Goal: Task Accomplishment & Management: Complete application form

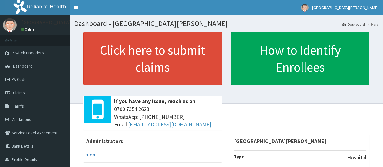
click at [21, 92] on span "Claims" at bounding box center [19, 92] width 12 height 5
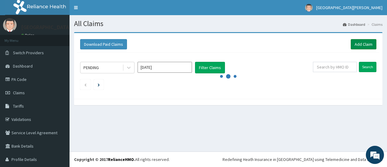
click at [358, 44] on link "Add Claim" at bounding box center [364, 44] width 26 height 10
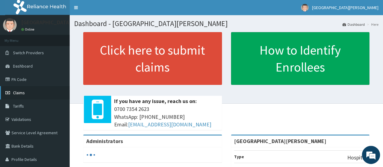
click at [21, 93] on span "Claims" at bounding box center [19, 92] width 12 height 5
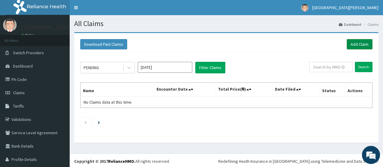
click at [352, 43] on link "Add Claim" at bounding box center [360, 44] width 26 height 10
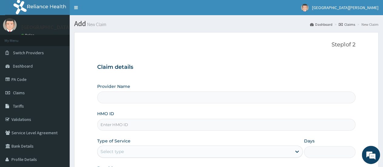
type input "[GEOGRAPHIC_DATA][PERSON_NAME]"
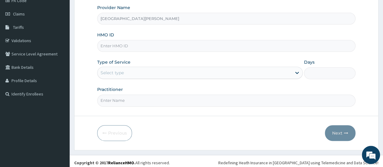
scroll to position [80, 0]
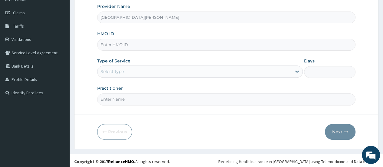
click at [127, 42] on input "HMO ID" at bounding box center [226, 45] width 258 height 12
type input "NPP/10127/E"
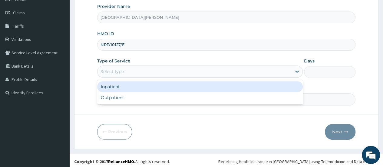
click at [249, 73] on div "Select type" at bounding box center [194, 72] width 194 height 10
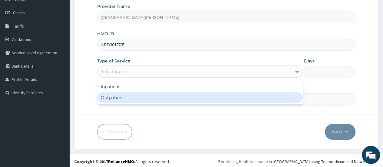
click at [175, 103] on div "Inpatient Outpatient" at bounding box center [200, 92] width 206 height 24
click at [117, 96] on div "Outpatient" at bounding box center [200, 97] width 206 height 11
type input "1"
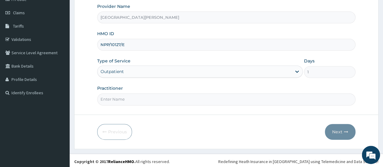
click at [300, 98] on input "Practitioner" at bounding box center [226, 99] width 258 height 12
type input "dr. THANK-GOD"
click at [334, 129] on button "Next" at bounding box center [340, 132] width 31 height 16
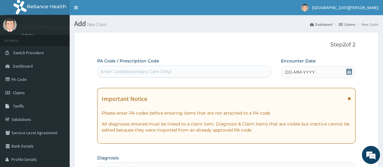
click at [174, 70] on div "Enter Code(Secondary Care Only)" at bounding box center [183, 72] width 173 height 10
click at [348, 71] on icon at bounding box center [349, 71] width 6 height 6
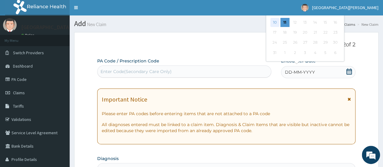
click at [275, 21] on div "10" at bounding box center [274, 22] width 9 height 9
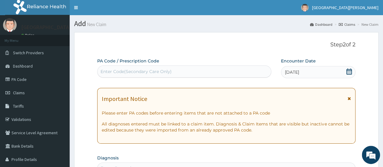
click at [349, 71] on icon at bounding box center [349, 71] width 6 height 6
click at [291, 72] on span "10-08-2025" at bounding box center [292, 72] width 14 height 6
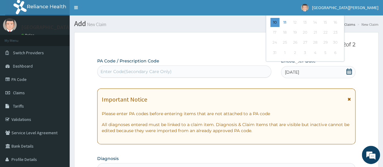
click at [291, 72] on span "10-08-2025" at bounding box center [292, 72] width 14 height 6
click at [295, 71] on span "10-08-2025" at bounding box center [292, 72] width 14 height 6
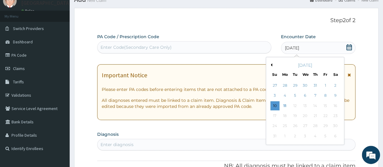
scroll to position [36, 0]
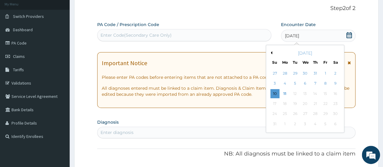
click at [214, 22] on div "PA Code / Prescription Code Enter Code(Secondary Care Only)" at bounding box center [184, 31] width 174 height 20
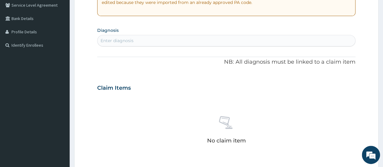
scroll to position [134, 0]
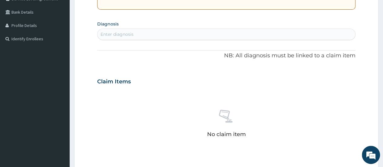
click at [135, 35] on div "Enter diagnosis" at bounding box center [226, 34] width 258 height 10
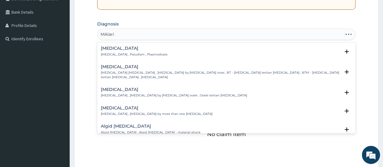
type input "[MEDICAL_DATA]"
click at [110, 46] on h4 "[MEDICAL_DATA]" at bounding box center [134, 48] width 67 height 5
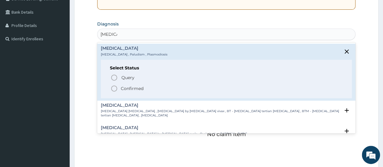
click at [115, 89] on icon "status option filled" at bounding box center [113, 88] width 7 height 7
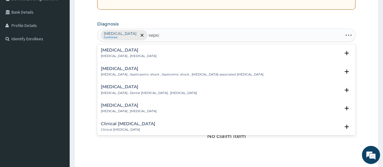
type input "sepsis"
click at [108, 54] on p "Systemic infection , Sepsis" at bounding box center [129, 56] width 56 height 4
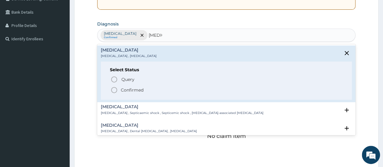
click at [116, 90] on icon "status option filled" at bounding box center [113, 89] width 7 height 7
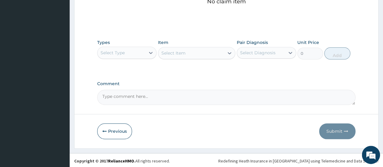
scroll to position [269, 0]
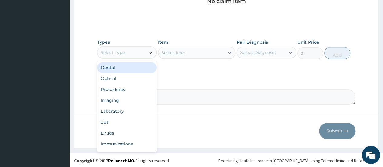
click at [153, 51] on icon at bounding box center [151, 52] width 6 height 6
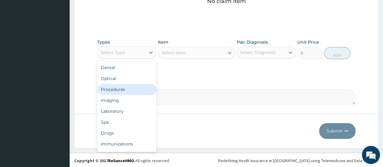
click at [122, 88] on div "Procedures" at bounding box center [126, 89] width 59 height 11
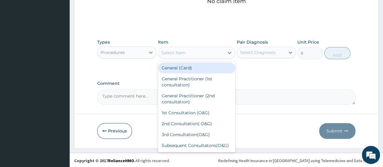
click at [193, 52] on div "Select Item" at bounding box center [191, 53] width 66 height 10
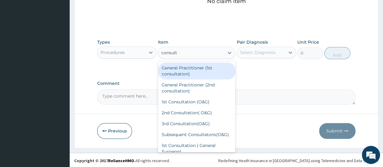
type input "consulta"
click at [184, 72] on div "General Practitioner (1st consultation)" at bounding box center [196, 70] width 77 height 17
type input "1500"
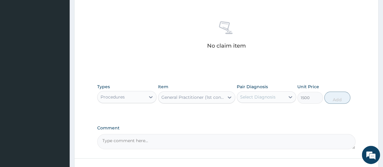
scroll to position [240, 0]
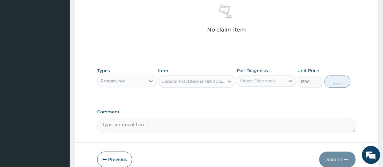
click at [265, 78] on div "Select Diagnosis" at bounding box center [257, 81] width 35 height 6
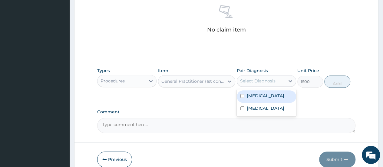
click at [260, 96] on label "Malaria" at bounding box center [266, 96] width 38 height 6
checkbox input "true"
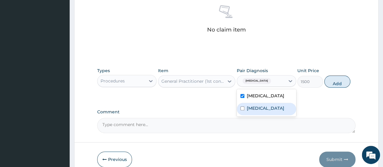
click at [259, 109] on label "Sepsis" at bounding box center [266, 108] width 38 height 6
checkbox input "true"
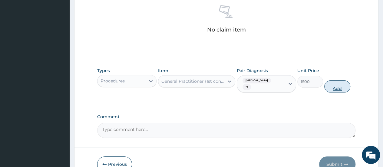
click at [337, 80] on button "Add" at bounding box center [337, 86] width 26 height 12
type input "0"
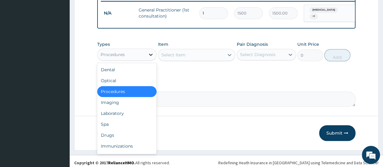
click at [150, 55] on icon at bounding box center [151, 54] width 6 height 6
click at [132, 114] on div "Laboratory" at bounding box center [126, 113] width 59 height 11
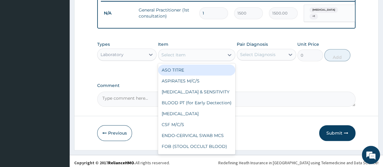
click at [203, 56] on div "Select Item" at bounding box center [191, 55] width 66 height 10
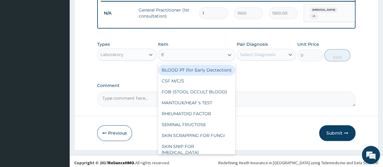
type input "fbc"
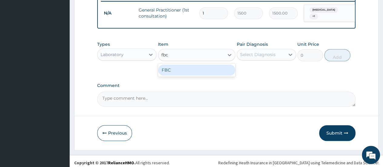
click at [176, 74] on div "FBC" at bounding box center [196, 69] width 77 height 11
type input "1600"
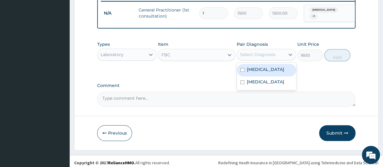
click at [270, 54] on div "Select Diagnosis" at bounding box center [257, 54] width 35 height 6
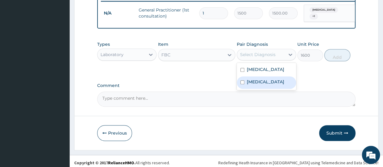
click at [265, 85] on div "Sepsis" at bounding box center [266, 82] width 59 height 12
checkbox input "true"
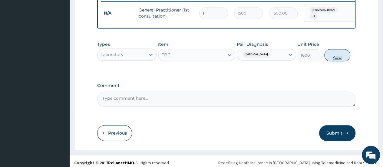
click at [334, 57] on button "Add" at bounding box center [337, 55] width 26 height 12
type input "0"
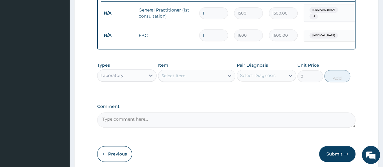
click at [188, 78] on div "Select Item" at bounding box center [191, 76] width 66 height 10
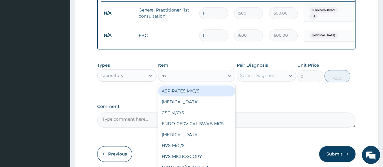
type input "mp"
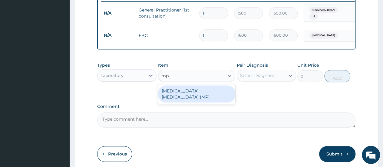
click at [193, 91] on div "MALARIA PARASITE (MP)" at bounding box center [196, 93] width 77 height 17
type input "560"
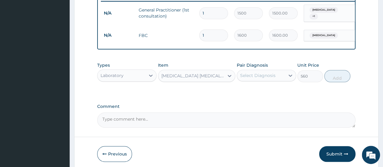
click at [265, 76] on div "Select Diagnosis" at bounding box center [257, 75] width 35 height 6
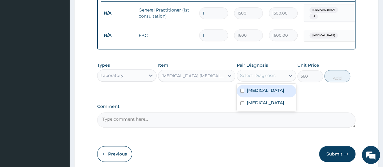
click at [259, 93] on label "Malaria" at bounding box center [266, 90] width 38 height 6
checkbox input "true"
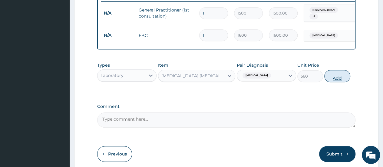
click at [338, 78] on button "Add" at bounding box center [337, 76] width 26 height 12
type input "0"
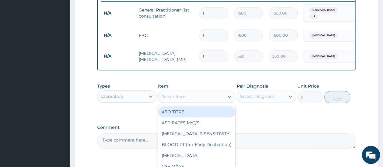
click at [197, 97] on div "Select Item" at bounding box center [191, 97] width 66 height 10
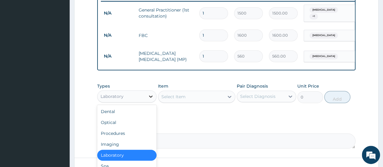
click at [150, 97] on icon at bounding box center [151, 96] width 6 height 6
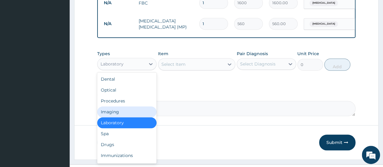
scroll to position [276, 0]
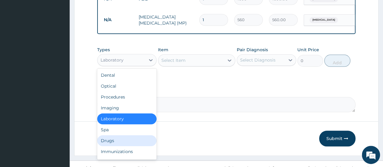
click at [122, 140] on div "Drugs" at bounding box center [126, 140] width 59 height 11
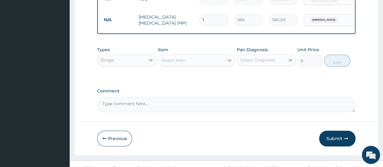
click at [194, 60] on div "Select Item" at bounding box center [191, 60] width 66 height 10
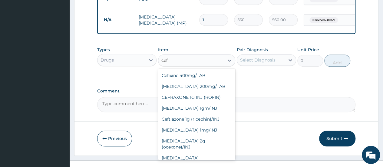
scroll to position [159, 0]
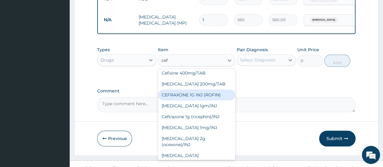
type input "cef"
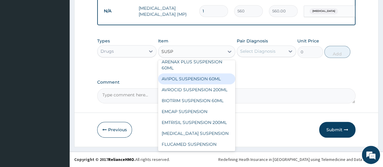
scroll to position [127, 0]
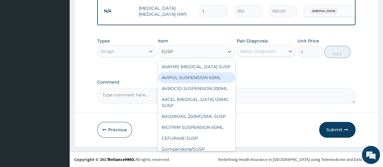
type input "SUS"
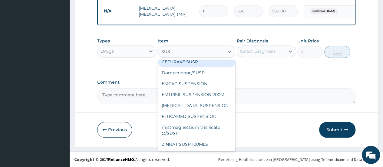
scroll to position [216, 0]
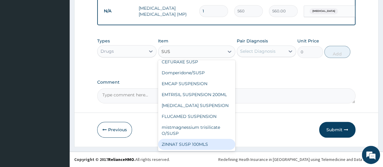
click at [202, 147] on div "ZINNAT SUSP 100MLS" at bounding box center [196, 144] width 77 height 11
type input "1470"
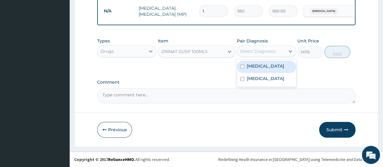
click at [263, 51] on div "Select Diagnosis" at bounding box center [257, 51] width 35 height 6
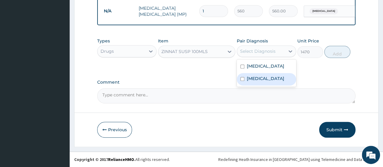
click at [260, 78] on div "Sepsis" at bounding box center [266, 79] width 59 height 12
checkbox input "true"
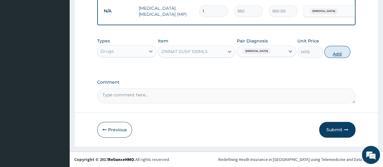
click at [335, 53] on button "Add" at bounding box center [337, 52] width 26 height 12
type input "0"
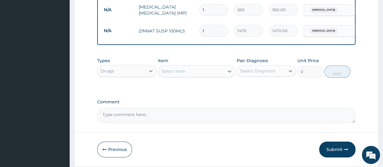
click at [178, 72] on div "Select Item" at bounding box center [173, 71] width 24 height 6
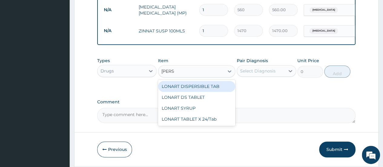
type input "LONAR"
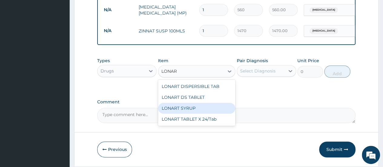
click at [183, 108] on div "LONART SYRUP" at bounding box center [196, 108] width 77 height 11
type input "525"
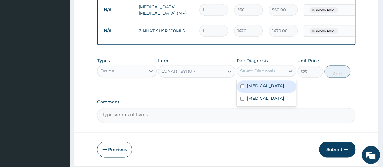
click at [257, 72] on div "Select Diagnosis" at bounding box center [257, 71] width 35 height 6
click at [264, 87] on div "Malaria" at bounding box center [266, 86] width 59 height 12
checkbox input "true"
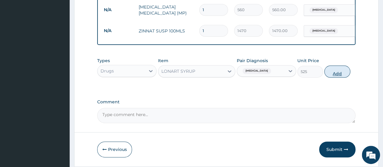
click at [335, 73] on button "Add" at bounding box center [337, 71] width 26 height 12
type input "0"
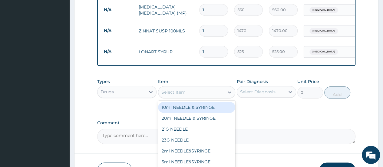
click at [198, 94] on div "Select Item" at bounding box center [191, 92] width 66 height 10
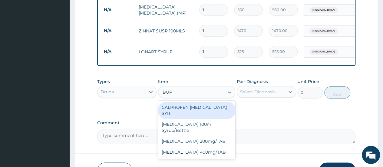
type input "IBUPR"
click at [194, 106] on div "CALPROFEN IBUPROFEN SYR" at bounding box center [196, 110] width 77 height 17
type input "1155"
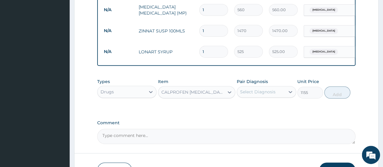
click at [266, 95] on div "Select Diagnosis" at bounding box center [257, 92] width 35 height 6
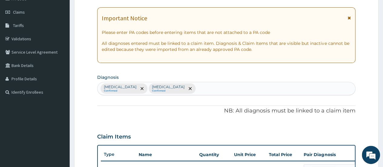
scroll to position [110, 0]
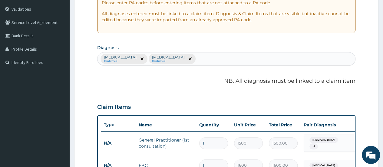
click at [174, 56] on div "Malaria Confirmed Sepsis Confirmed" at bounding box center [226, 58] width 258 height 13
type input "PAIN"
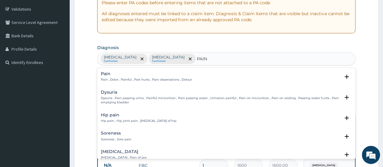
click at [111, 76] on div "Pain Pain , Dolor , Painful , Part hurts , Pain observations , Dolour" at bounding box center [146, 76] width 91 height 11
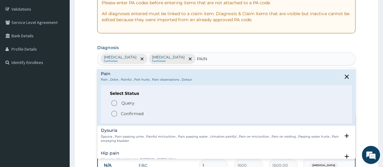
click at [115, 112] on icon "status option filled" at bounding box center [113, 113] width 7 height 7
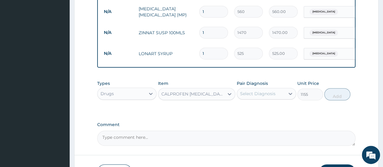
scroll to position [292, 0]
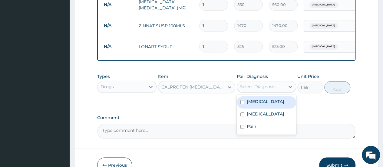
click at [268, 89] on div "Select Diagnosis" at bounding box center [257, 87] width 35 height 6
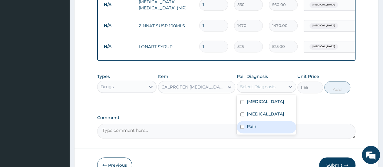
click at [260, 128] on div "Pain" at bounding box center [266, 127] width 59 height 12
checkbox input "true"
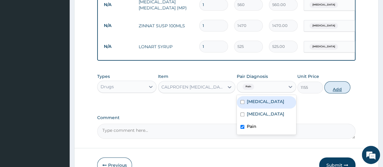
click at [335, 89] on button "Add" at bounding box center [337, 87] width 26 height 12
type input "0"
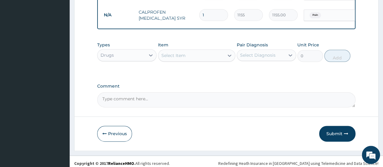
scroll to position [348, 0]
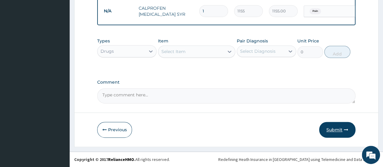
click at [337, 132] on button "Submit" at bounding box center [337, 130] width 36 height 16
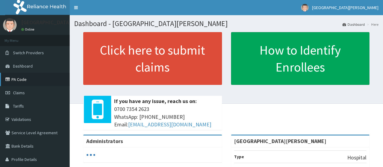
click at [22, 78] on link "PA Code" at bounding box center [35, 79] width 70 height 13
click at [21, 79] on link "PA Code" at bounding box center [35, 79] width 70 height 13
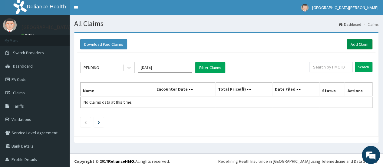
click at [355, 43] on link "Add Claim" at bounding box center [360, 44] width 26 height 10
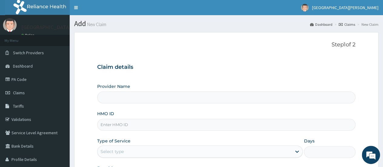
type input "[GEOGRAPHIC_DATA][PERSON_NAME]"
click at [15, 81] on link "PA Code" at bounding box center [35, 79] width 70 height 13
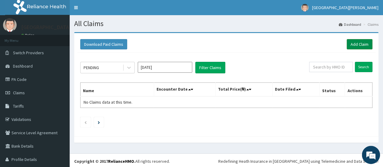
click at [352, 43] on link "Add Claim" at bounding box center [360, 44] width 26 height 10
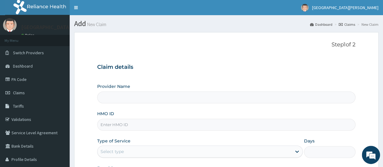
type input "St. Joseph Medical Centre"
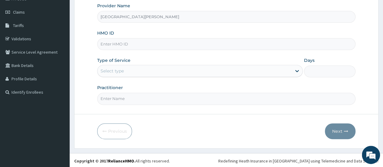
scroll to position [81, 0]
click at [137, 42] on input "HMO ID" at bounding box center [226, 44] width 258 height 12
type input "NPP/10127/F"
click at [291, 71] on div "Select type" at bounding box center [194, 71] width 194 height 10
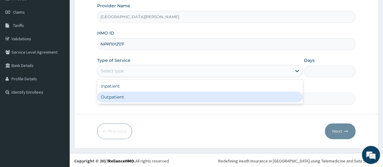
click at [183, 102] on div "Inpatient Outpatient" at bounding box center [200, 91] width 206 height 24
click at [105, 94] on div "Outpatient" at bounding box center [200, 96] width 206 height 11
type input "1"
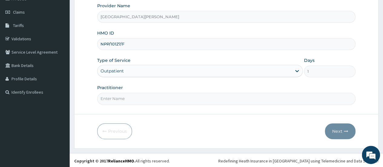
click at [278, 101] on input "Practitioner" at bounding box center [226, 99] width 258 height 12
type input "Dr. Enukwu"
click at [339, 130] on button "Next" at bounding box center [340, 131] width 31 height 16
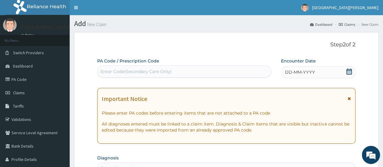
click at [349, 71] on icon at bounding box center [349, 71] width 6 height 6
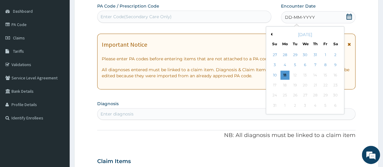
scroll to position [51, 0]
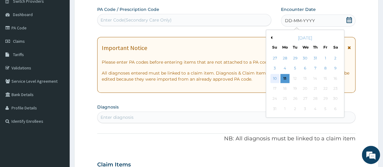
click at [274, 78] on div "10" at bounding box center [274, 78] width 9 height 9
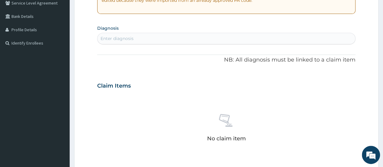
scroll to position [133, 0]
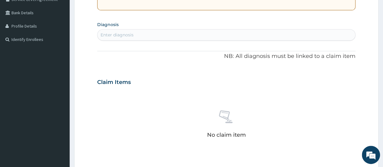
click at [129, 37] on div "Enter diagnosis" at bounding box center [117, 35] width 33 height 6
type input "MALARIA"
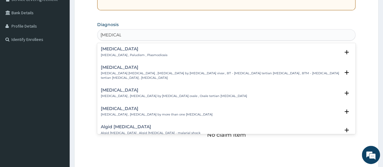
click at [109, 50] on h4 "Malaria" at bounding box center [134, 49] width 67 height 5
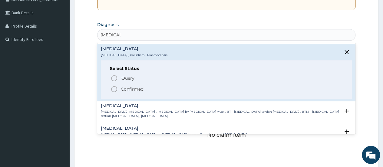
click at [114, 90] on icon "status option filled" at bounding box center [113, 88] width 7 height 7
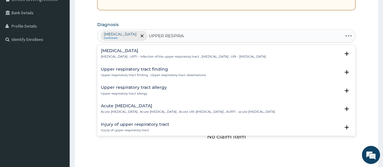
type input "UPPER RESPIRAT"
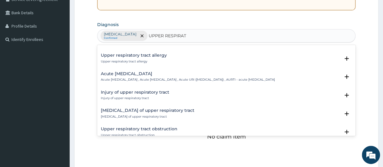
scroll to position [0, 0]
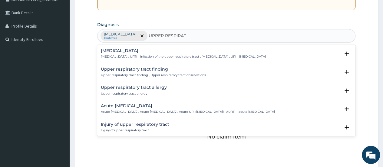
click at [118, 52] on h4 "Upper respiratory infection" at bounding box center [183, 50] width 165 height 5
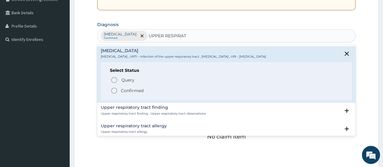
click at [112, 89] on circle "status option filled" at bounding box center [113, 90] width 5 height 5
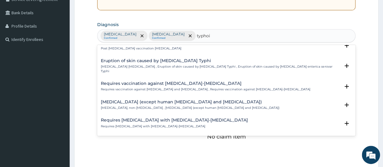
scroll to position [310, 0]
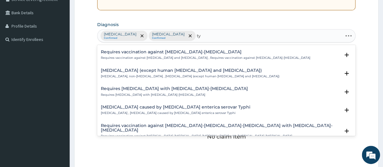
type input "t"
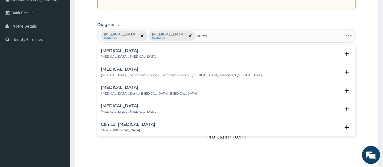
type input "sepsis"
click at [110, 50] on h4 "Sepsis" at bounding box center [129, 50] width 56 height 5
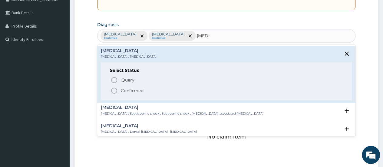
click at [115, 88] on icon "status option filled" at bounding box center [113, 90] width 7 height 7
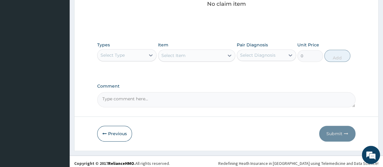
scroll to position [269, 0]
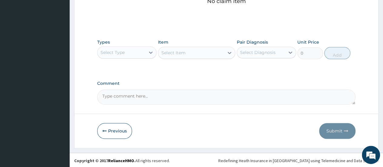
click at [135, 51] on div "Select Type" at bounding box center [121, 53] width 48 height 10
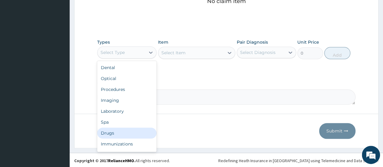
click at [111, 133] on div "Drugs" at bounding box center [126, 132] width 59 height 11
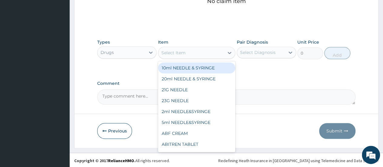
click at [191, 51] on div "Select Item" at bounding box center [191, 53] width 66 height 10
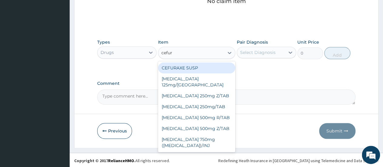
type input "cefuro"
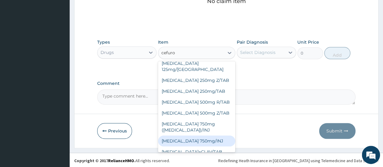
scroll to position [0, 0]
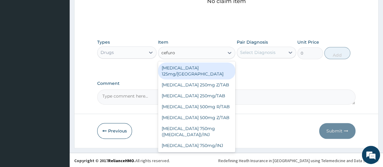
click at [199, 69] on div "Cefuroxime 125mg/SYR" at bounding box center [196, 70] width 77 height 17
type input "787.5"
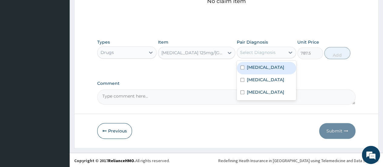
click at [264, 52] on div "Select Diagnosis" at bounding box center [257, 52] width 35 height 6
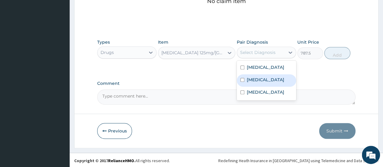
click at [259, 79] on label "Upper respiratory infection" at bounding box center [266, 80] width 38 height 6
checkbox input "true"
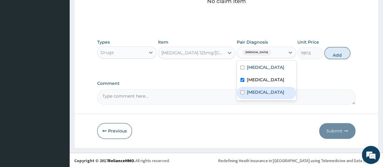
click at [258, 95] on label "Sepsis" at bounding box center [266, 92] width 38 height 6
checkbox input "true"
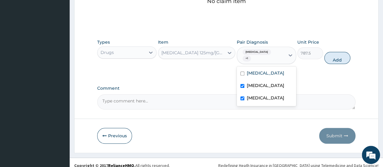
click at [258, 87] on label "Upper respiratory infection" at bounding box center [266, 85] width 38 height 6
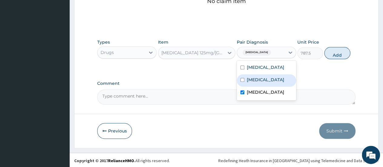
click at [248, 82] on label "Upper respiratory infection" at bounding box center [266, 80] width 38 height 6
checkbox input "true"
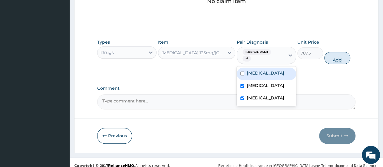
click at [337, 52] on button "Add" at bounding box center [337, 58] width 26 height 12
type input "0"
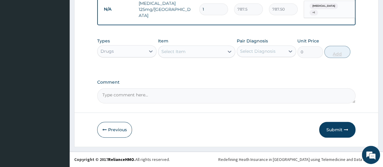
scroll to position [245, 0]
click at [190, 51] on div "Select Item" at bounding box center [191, 52] width 66 height 10
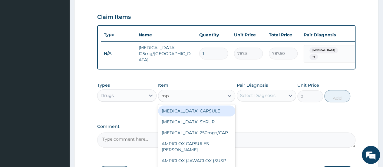
scroll to position [196, 0]
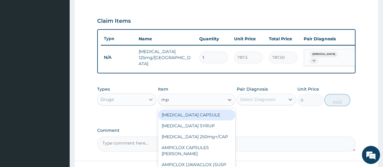
type input "mp"
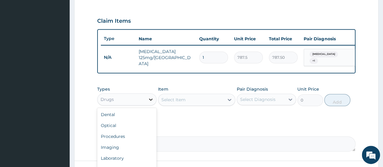
click at [150, 100] on icon at bounding box center [151, 99] width 6 height 6
drag, startPoint x: 128, startPoint y: 160, endPoint x: 144, endPoint y: 140, distance: 26.0
click at [127, 160] on div "Laboratory" at bounding box center [126, 158] width 59 height 11
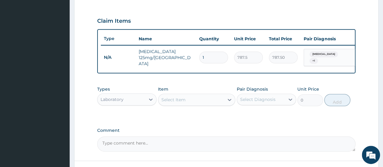
click at [183, 100] on div "Select Item" at bounding box center [173, 100] width 24 height 6
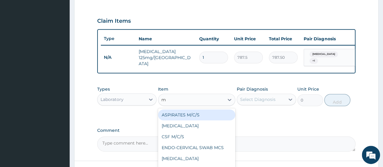
type input "mp"
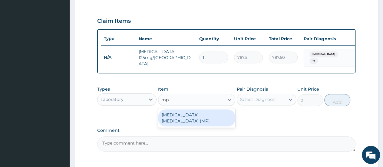
click at [186, 115] on div "[MEDICAL_DATA] [MEDICAL_DATA] (MP)" at bounding box center [196, 117] width 77 height 17
type input "560"
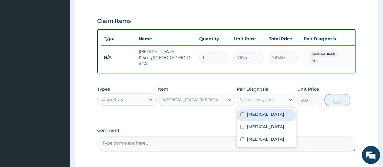
click at [258, 101] on div "Select Diagnosis" at bounding box center [257, 99] width 35 height 6
click at [259, 116] on label "[MEDICAL_DATA]" at bounding box center [266, 114] width 38 height 6
checkbox input "true"
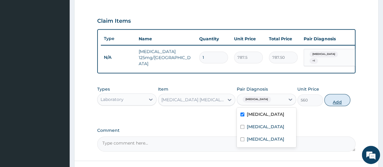
click at [335, 98] on button "Add" at bounding box center [337, 100] width 26 height 12
type input "0"
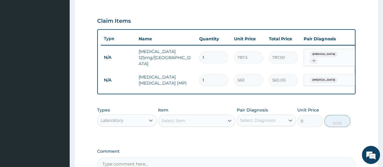
click at [176, 121] on div "Select Item" at bounding box center [173, 120] width 24 height 6
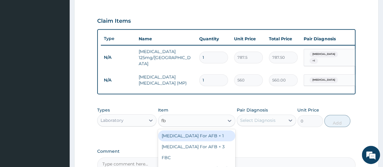
type input "fbc"
click at [177, 138] on div "FBC" at bounding box center [196, 135] width 77 height 11
type input "1600"
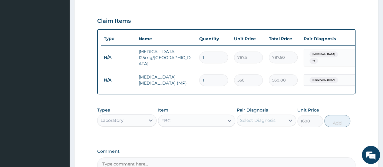
click at [259, 123] on div "Select Diagnosis" at bounding box center [257, 120] width 35 height 6
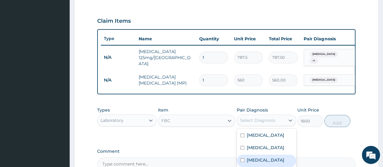
click at [260, 163] on label "Sepsis" at bounding box center [266, 160] width 38 height 6
checkbox input "true"
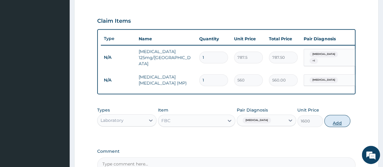
click at [338, 121] on button "Add" at bounding box center [337, 121] width 26 height 12
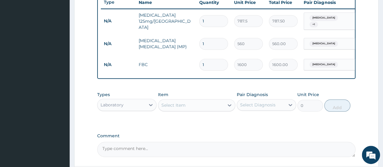
scroll to position [245, 0]
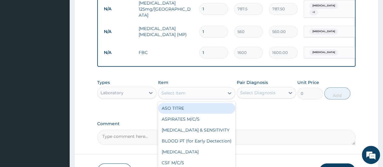
click at [190, 94] on div "Select Item" at bounding box center [191, 93] width 66 height 10
click at [149, 93] on icon at bounding box center [151, 93] width 6 height 6
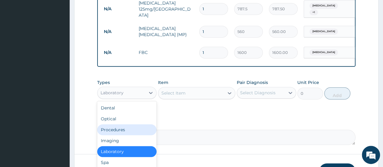
click at [130, 129] on div "Procedures" at bounding box center [126, 129] width 59 height 11
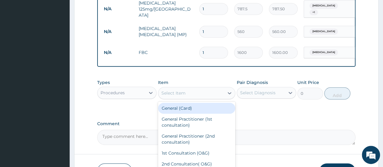
click at [193, 94] on div "Select Item" at bounding box center [191, 93] width 66 height 10
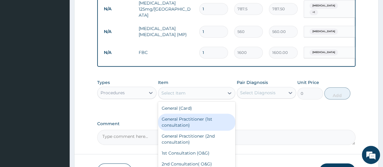
click at [192, 120] on div "General Practitioner (1st consultation)" at bounding box center [196, 122] width 77 height 17
type input "1500"
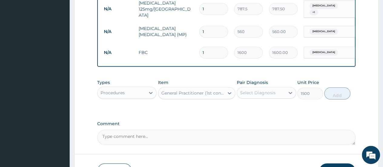
click at [262, 91] on div "Select Diagnosis" at bounding box center [257, 93] width 35 height 6
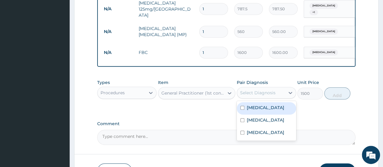
click at [265, 113] on div "[MEDICAL_DATA]" at bounding box center [266, 108] width 59 height 12
checkbox input "true"
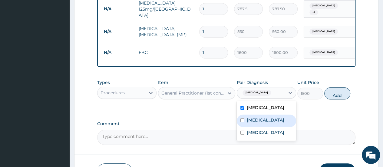
click at [265, 122] on label "[MEDICAL_DATA]" at bounding box center [266, 120] width 38 height 6
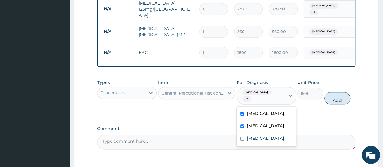
click at [265, 133] on div "[MEDICAL_DATA]" at bounding box center [266, 126] width 59 height 12
checkbox input "false"
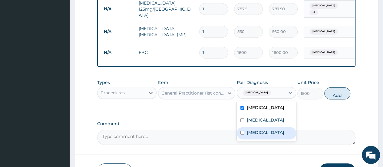
click at [271, 134] on div "Sepsis" at bounding box center [266, 133] width 59 height 12
checkbox input "true"
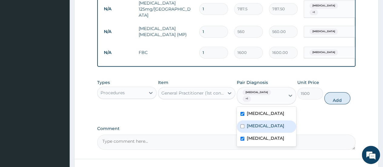
click at [268, 124] on label "[MEDICAL_DATA]" at bounding box center [266, 126] width 38 height 6
checkbox input "true"
click at [336, 96] on button "Add" at bounding box center [337, 98] width 26 height 12
type input "0"
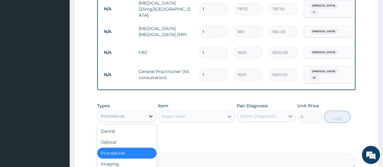
click at [151, 114] on icon at bounding box center [151, 116] width 6 height 6
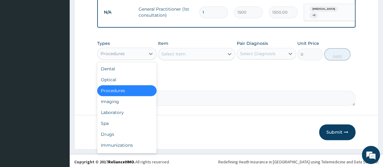
scroll to position [308, 0]
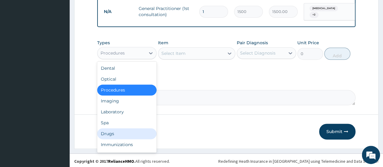
click at [113, 133] on div "Drugs" at bounding box center [126, 133] width 59 height 11
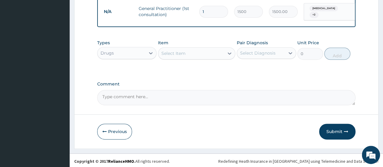
click at [184, 51] on div "Select Item" at bounding box center [173, 53] width 24 height 6
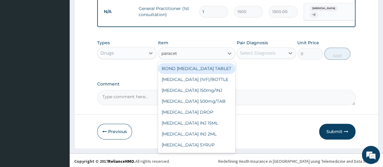
type input "paraceta"
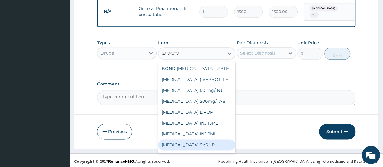
click at [189, 145] on div "[MEDICAL_DATA] SYRUP" at bounding box center [196, 144] width 77 height 11
type input "131.25"
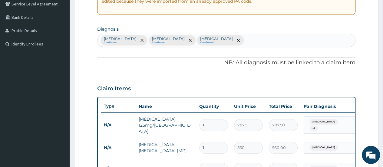
scroll to position [126, 0]
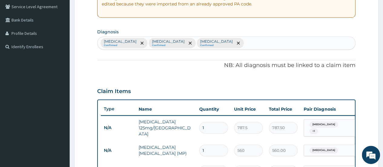
click at [231, 43] on div "Malaria Confirmed Upper respiratory infection Confirmed Sepsis Confirmed" at bounding box center [226, 43] width 258 height 13
type input "pain"
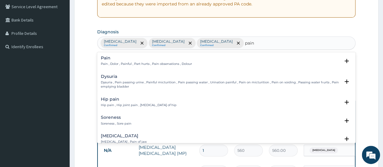
click at [107, 59] on h4 "Pain" at bounding box center [146, 58] width 91 height 5
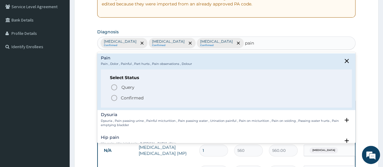
click at [113, 97] on icon "status option filled" at bounding box center [113, 97] width 7 height 7
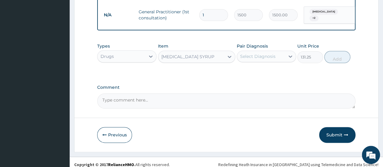
scroll to position [308, 0]
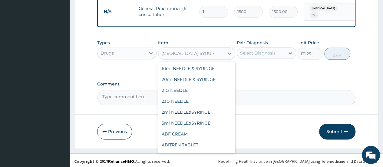
click at [211, 52] on div "[MEDICAL_DATA] SYRUP" at bounding box center [191, 53] width 66 height 10
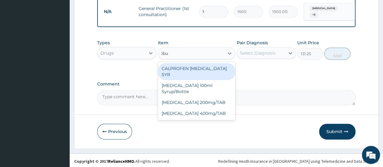
scroll to position [0, 0]
type input "ibupro"
click at [214, 68] on div "CALPROFEN [MEDICAL_DATA] SYR" at bounding box center [196, 71] width 77 height 17
type input "1155"
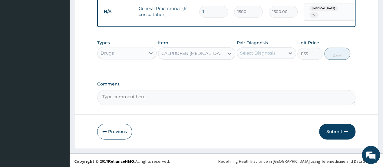
click at [273, 53] on div "Select Diagnosis" at bounding box center [257, 53] width 35 height 6
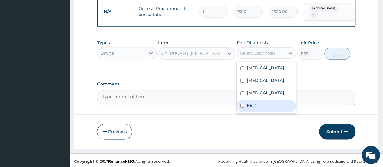
click at [255, 108] on label "Pain" at bounding box center [252, 105] width 10 height 6
checkbox input "true"
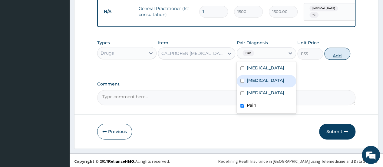
click at [335, 53] on button "Add" at bounding box center [337, 54] width 26 height 12
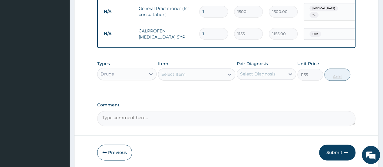
type input "0"
click at [192, 74] on div "Select Item" at bounding box center [191, 74] width 66 height 10
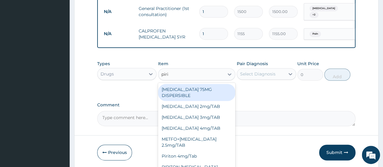
type input "pirit"
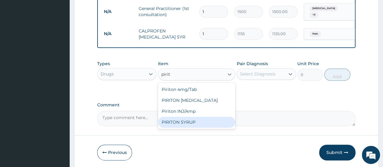
click at [183, 123] on div "PIRITON SYRUP" at bounding box center [196, 122] width 77 height 11
type input "210"
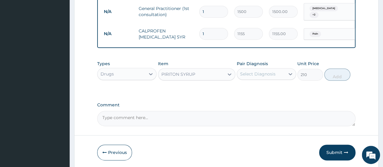
click at [207, 70] on div "PIRITON SYRUP" at bounding box center [191, 74] width 66 height 10
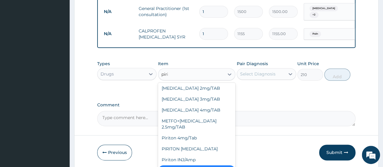
scroll to position [16, 0]
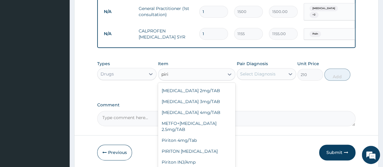
type input "pirit"
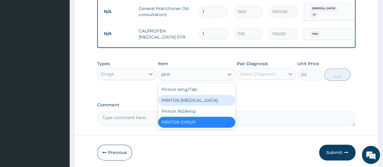
click at [190, 100] on div "PIRITON [MEDICAL_DATA]" at bounding box center [196, 100] width 77 height 11
type input "341.25"
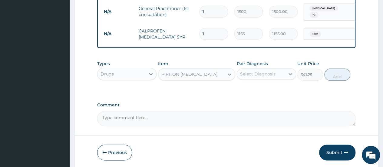
click at [258, 72] on div "Select Diagnosis" at bounding box center [257, 74] width 35 height 6
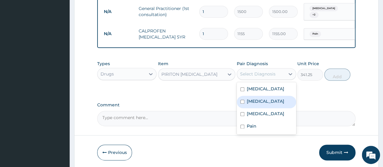
click at [259, 103] on label "[MEDICAL_DATA]" at bounding box center [266, 101] width 38 height 6
checkbox input "true"
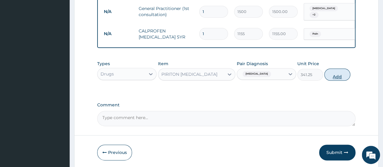
click at [335, 74] on button "Add" at bounding box center [337, 74] width 26 height 12
type input "0"
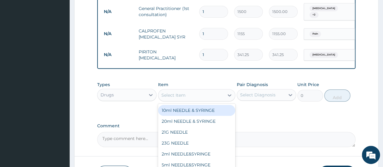
click at [167, 95] on div "Select Item" at bounding box center [173, 95] width 24 height 6
type input "artem"
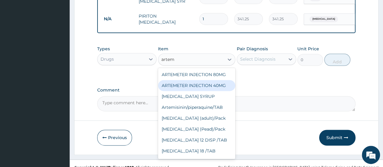
scroll to position [349, 0]
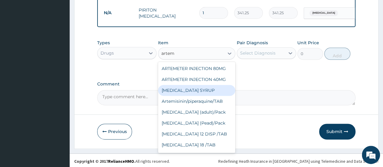
click at [198, 88] on div "[MEDICAL_DATA] SYRUP" at bounding box center [196, 90] width 77 height 11
type input "420"
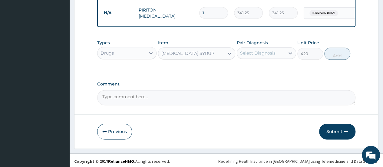
click at [269, 51] on div "Select Diagnosis" at bounding box center [257, 53] width 35 height 6
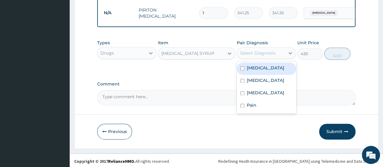
click at [244, 66] on div "[MEDICAL_DATA]" at bounding box center [266, 68] width 59 height 12
checkbox input "true"
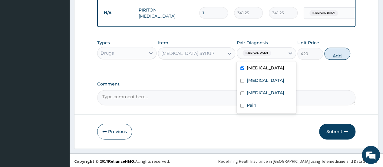
click at [335, 54] on button "Add" at bounding box center [337, 54] width 26 height 12
type input "0"
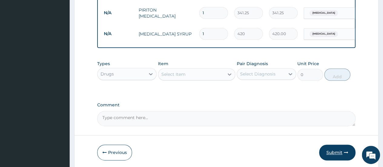
click at [337, 150] on button "Submit" at bounding box center [337, 152] width 36 height 16
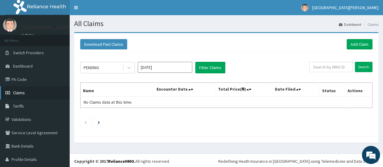
click at [16, 92] on span "Claims" at bounding box center [19, 92] width 12 height 5
click at [209, 66] on button "Filter Claims" at bounding box center [210, 68] width 30 height 12
click at [208, 66] on button "Filter Claims" at bounding box center [210, 68] width 30 height 12
click at [128, 66] on icon at bounding box center [129, 67] width 6 height 6
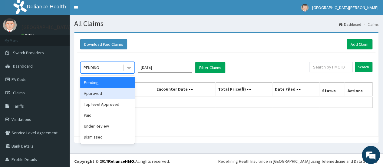
click at [110, 95] on div "Approved" at bounding box center [107, 93] width 54 height 11
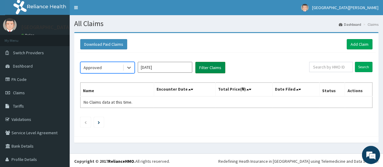
click at [209, 65] on button "Filter Claims" at bounding box center [210, 68] width 30 height 12
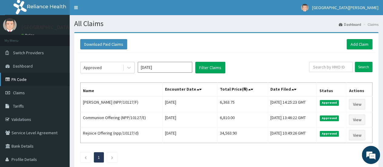
click at [19, 78] on link "PA Code" at bounding box center [35, 79] width 70 height 13
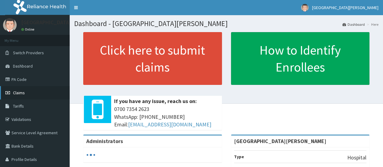
click at [22, 90] on span "Claims" at bounding box center [19, 92] width 12 height 5
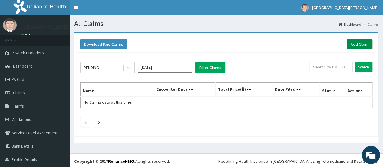
click at [351, 44] on link "Add Claim" at bounding box center [360, 44] width 26 height 10
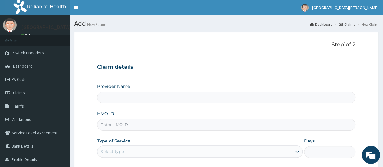
type input "[GEOGRAPHIC_DATA][PERSON_NAME]"
click at [133, 125] on input "HMO ID" at bounding box center [226, 125] width 258 height 12
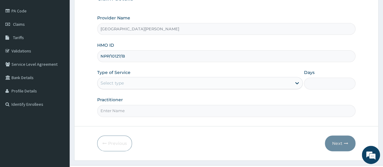
scroll to position [73, 0]
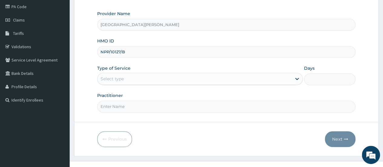
type input "NPP/10127/B"
click at [175, 83] on div "Select type" at bounding box center [200, 79] width 206 height 12
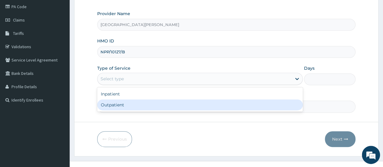
click at [168, 103] on div "Outpatient" at bounding box center [200, 104] width 206 height 11
type input "1"
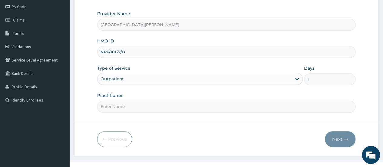
click at [160, 106] on input "Practitioner" at bounding box center [226, 107] width 258 height 12
type input "Dr. Enukwu"
click at [334, 138] on button "Next" at bounding box center [340, 139] width 31 height 16
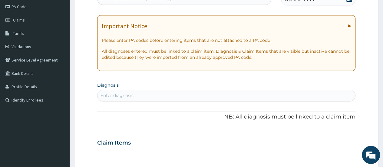
scroll to position [0, 0]
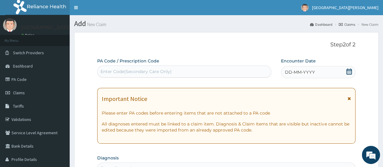
click at [348, 73] on icon at bounding box center [349, 71] width 6 height 6
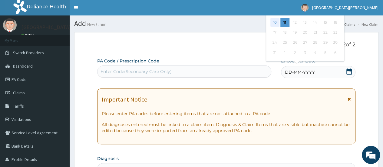
click at [273, 20] on div "10" at bounding box center [274, 22] width 9 height 9
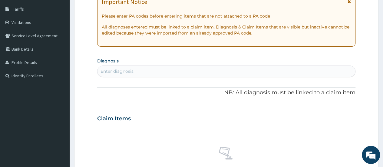
scroll to position [125, 0]
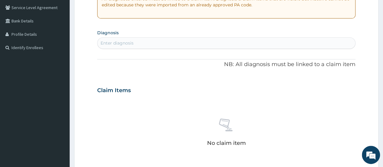
click at [112, 41] on div "Enter diagnosis" at bounding box center [117, 43] width 33 height 6
type input "[MEDICAL_DATA]"
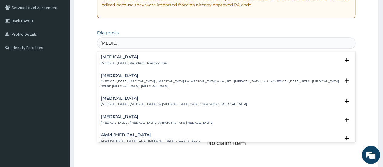
click at [112, 57] on h4 "[MEDICAL_DATA]" at bounding box center [134, 57] width 67 height 5
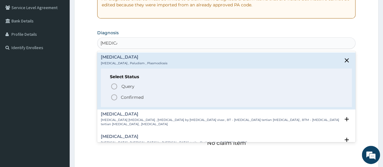
click at [112, 98] on circle "status option filled" at bounding box center [113, 96] width 5 height 5
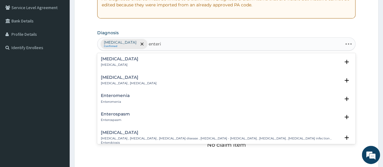
type input "enterit"
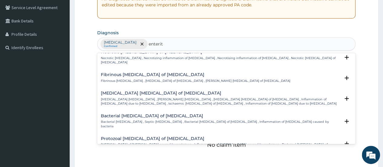
scroll to position [472, 0]
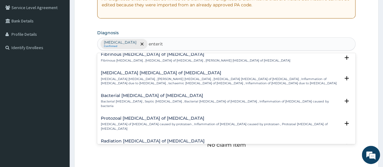
click at [142, 93] on h4 "Bacterial [MEDICAL_DATA] of [MEDICAL_DATA]" at bounding box center [220, 95] width 239 height 5
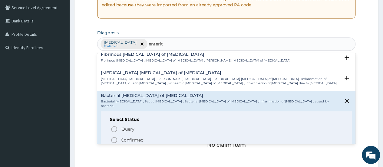
click at [117, 136] on icon "status option filled" at bounding box center [113, 139] width 7 height 7
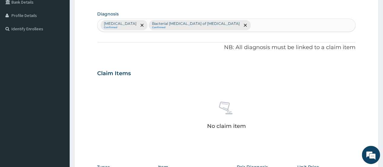
scroll to position [149, 0]
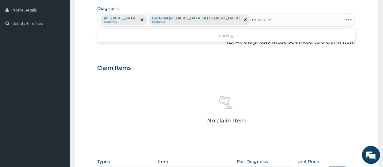
type input "musculosk"
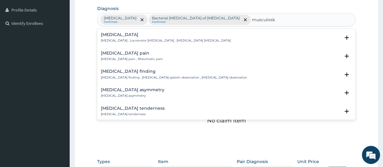
click at [113, 54] on h4 "[MEDICAL_DATA] pain" at bounding box center [132, 53] width 62 height 5
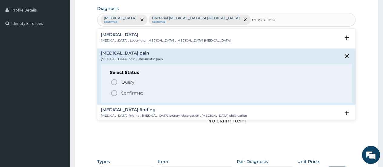
click at [113, 88] on div "Query Query covers suspected (?), Keep in view (kiv), Ruled out (r/o) Confirmed" at bounding box center [226, 87] width 233 height 18
click at [113, 92] on icon "status option filled" at bounding box center [113, 92] width 7 height 7
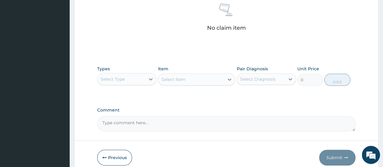
scroll to position [269, 0]
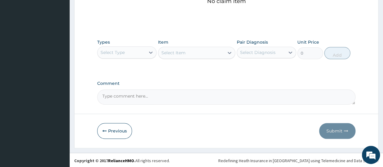
click at [139, 51] on div "Select Type" at bounding box center [121, 53] width 48 height 10
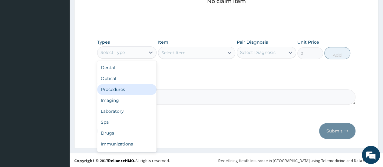
click at [118, 86] on div "Procedures" at bounding box center [126, 89] width 59 height 11
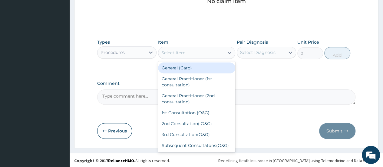
click at [183, 49] on div "Select Item" at bounding box center [191, 53] width 66 height 10
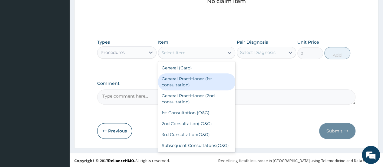
click at [183, 80] on div "General Practitioner (1st consultation)" at bounding box center [196, 81] width 77 height 17
type input "1500"
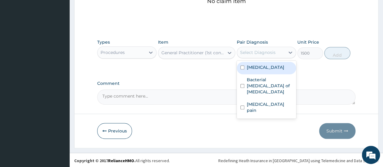
click at [278, 51] on div "Select Diagnosis" at bounding box center [261, 53] width 48 height 10
click at [261, 66] on label "[MEDICAL_DATA]" at bounding box center [266, 67] width 38 height 6
checkbox input "true"
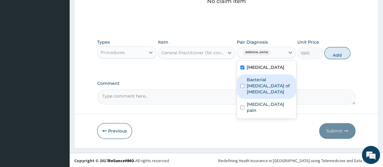
drag, startPoint x: 262, startPoint y: 80, endPoint x: 262, endPoint y: 88, distance: 7.9
click at [262, 81] on label "Bacterial [MEDICAL_DATA] of [MEDICAL_DATA]" at bounding box center [270, 86] width 46 height 18
checkbox input "true"
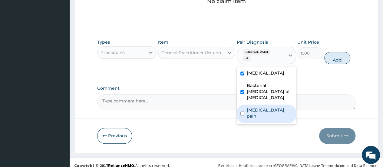
click at [264, 104] on div "[MEDICAL_DATA] pain" at bounding box center [266, 113] width 59 height 18
checkbox input "true"
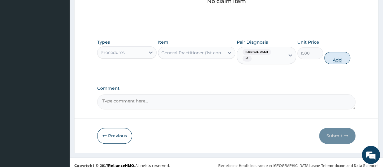
click at [336, 52] on button "Add" at bounding box center [337, 58] width 26 height 12
type input "0"
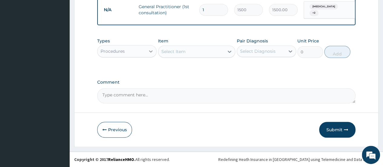
click at [150, 50] on icon at bounding box center [151, 51] width 6 height 6
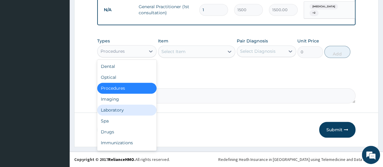
click at [122, 110] on div "Laboratory" at bounding box center [126, 109] width 59 height 11
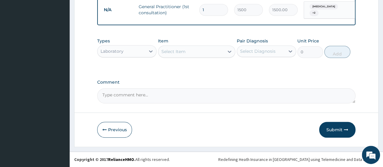
click at [181, 50] on div "Select Item" at bounding box center [173, 51] width 24 height 6
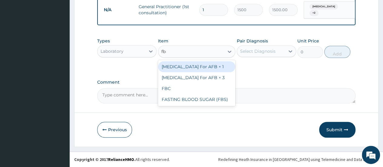
type input "fbc"
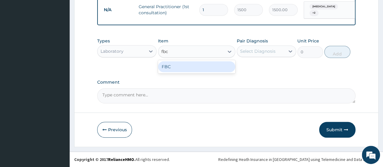
click at [180, 69] on div "FBC" at bounding box center [196, 66] width 77 height 11
type input "1600"
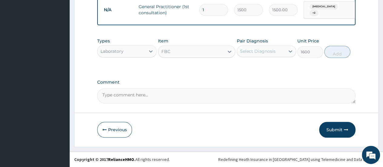
click at [257, 54] on div "Select Diagnosis" at bounding box center [257, 51] width 35 height 6
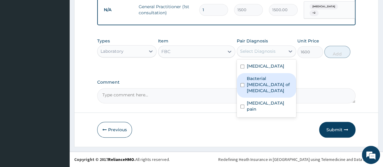
click at [258, 84] on label "Bacterial [MEDICAL_DATA] of [MEDICAL_DATA]" at bounding box center [270, 84] width 46 height 18
checkbox input "true"
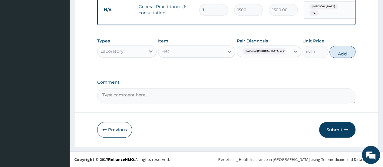
click at [337, 54] on button "Add" at bounding box center [342, 52] width 26 height 12
type input "0"
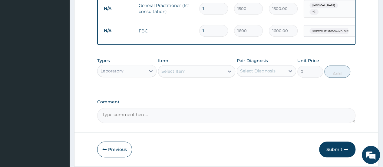
click at [166, 71] on div "Select Item" at bounding box center [173, 71] width 24 height 6
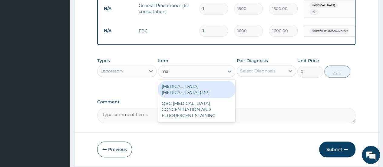
type input "mala"
click at [179, 85] on div "[MEDICAL_DATA] [MEDICAL_DATA] (MP)" at bounding box center [196, 89] width 77 height 17
type input "560"
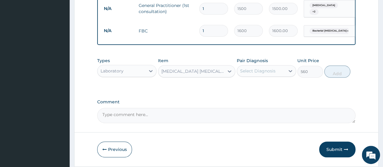
click at [279, 72] on div "Select Diagnosis" at bounding box center [261, 71] width 48 height 10
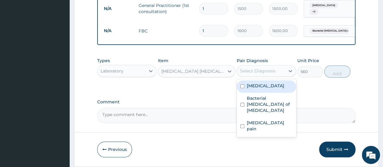
click at [268, 90] on div "[MEDICAL_DATA]" at bounding box center [266, 86] width 59 height 12
checkbox input "true"
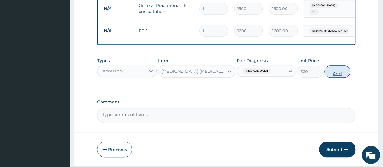
click at [338, 71] on button "Add" at bounding box center [337, 71] width 26 height 12
type input "0"
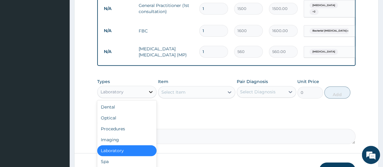
click at [150, 90] on icon at bounding box center [151, 92] width 6 height 6
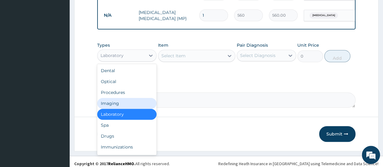
scroll to position [286, 0]
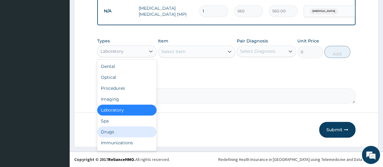
click at [117, 127] on div "Drugs" at bounding box center [126, 131] width 59 height 11
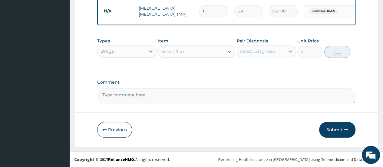
click at [185, 49] on div "Select Item" at bounding box center [173, 51] width 24 height 6
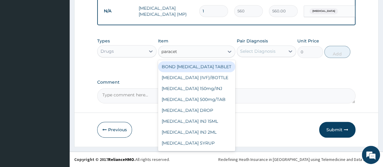
type input "paraceta"
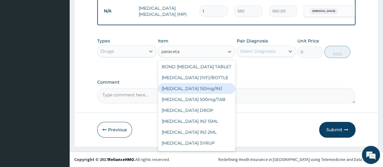
click at [202, 89] on div "[MEDICAL_DATA] 150mg/INJ" at bounding box center [196, 88] width 77 height 11
type input "31.5"
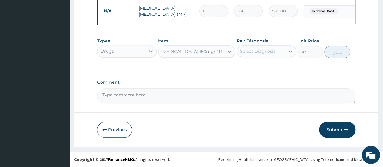
click at [262, 50] on div "Select Diagnosis" at bounding box center [257, 51] width 35 height 6
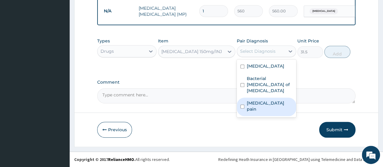
click at [261, 100] on label "[MEDICAL_DATA] pain" at bounding box center [270, 106] width 46 height 12
checkbox input "true"
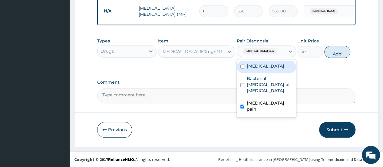
click at [339, 54] on button "Add" at bounding box center [337, 52] width 26 height 12
type input "0"
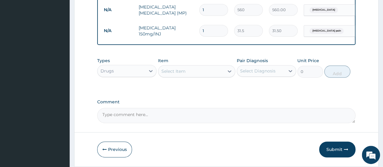
type input "0.00"
type input "2"
type input "63.00"
type input "0.00"
type input "4"
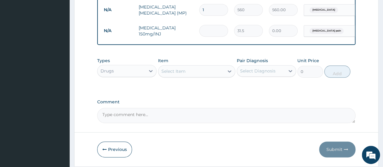
type input "126.00"
type input "4"
click at [196, 74] on div "Select Item" at bounding box center [191, 71] width 66 height 10
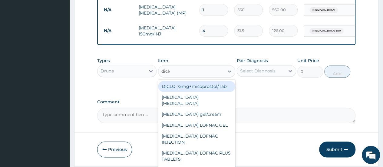
type input "diclof"
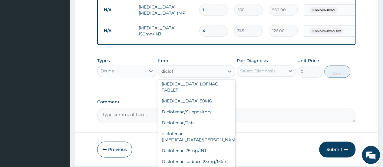
scroll to position [77, 0]
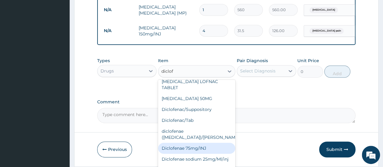
click at [182, 143] on div "Diclofenae 75mg/INJ" at bounding box center [196, 148] width 77 height 11
type input "39.38"
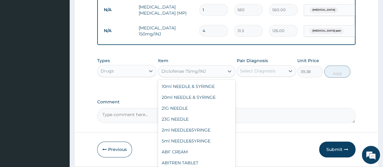
click at [217, 75] on div "Diclofenae 75mg/INJ" at bounding box center [191, 71] width 66 height 10
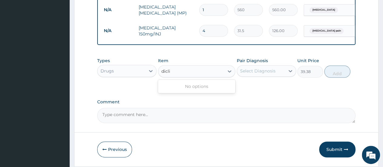
scroll to position [0, 0]
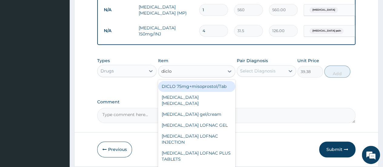
type input "diclof"
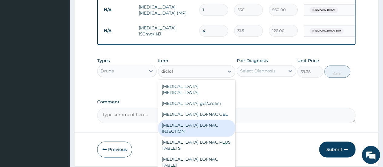
click at [194, 124] on div "Diclofenac LOFNAC INJECTION" at bounding box center [196, 128] width 77 height 17
type input "52.5"
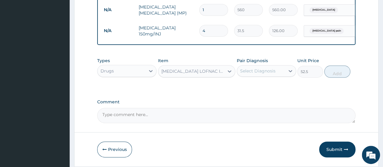
scroll to position [308, 0]
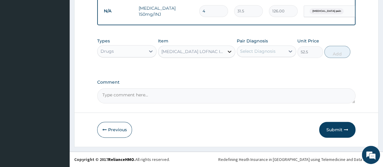
click at [228, 52] on icon at bounding box center [229, 51] width 6 height 6
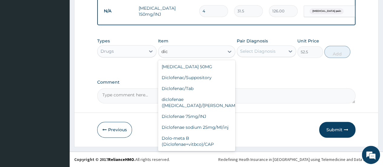
scroll to position [0, 0]
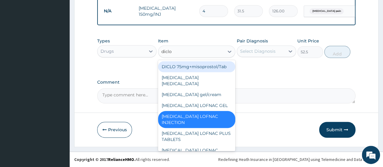
type input "diclof"
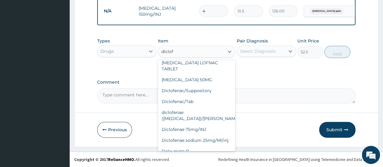
scroll to position [77, 0]
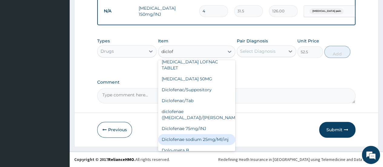
click at [189, 134] on div "Diclofenae sodium 25mg/Ml/inj" at bounding box center [196, 139] width 77 height 11
type input "183.75"
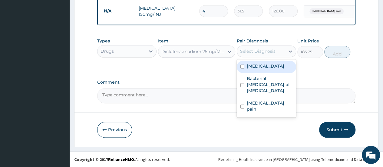
click at [263, 51] on div "Select Diagnosis" at bounding box center [257, 51] width 35 height 6
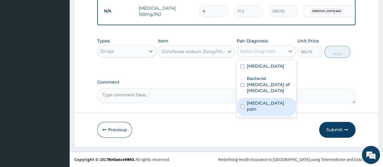
click at [263, 100] on label "Musculoskeletal pain" at bounding box center [270, 106] width 46 height 12
checkbox input "true"
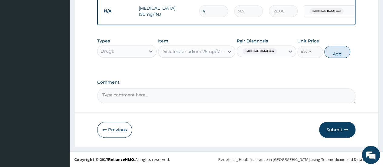
click at [338, 54] on button "Add" at bounding box center [337, 52] width 26 height 12
type input "0"
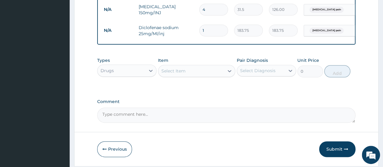
type input "0.00"
type input "3"
type input "551.25"
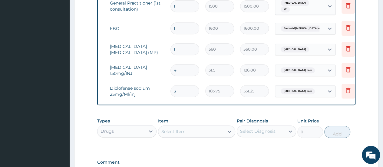
scroll to position [0, 45]
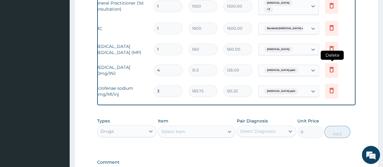
type input "3"
click at [332, 67] on icon at bounding box center [331, 69] width 4 height 5
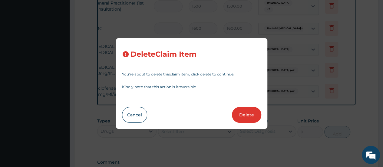
click at [250, 110] on button "Delete" at bounding box center [246, 115] width 29 height 16
type input "3"
type input "183.75"
type input "551.25"
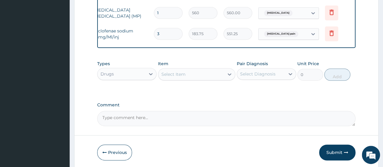
scroll to position [295, 0]
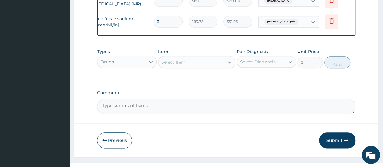
click at [181, 61] on div "Select Item" at bounding box center [173, 62] width 24 height 6
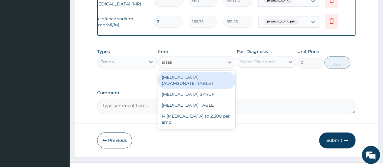
type input "artesu"
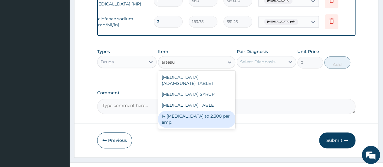
click at [188, 117] on div "Iv artesunate to 2,300 per amp." at bounding box center [196, 118] width 77 height 17
type input "2300"
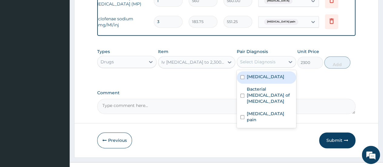
click at [267, 61] on div "Select Diagnosis" at bounding box center [257, 62] width 35 height 6
click at [266, 79] on div "Malaria" at bounding box center [266, 77] width 59 height 12
checkbox input "true"
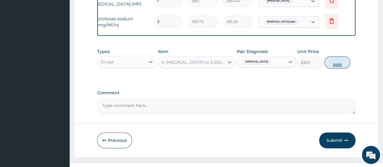
click at [331, 64] on button "Add" at bounding box center [337, 62] width 26 height 12
type input "0"
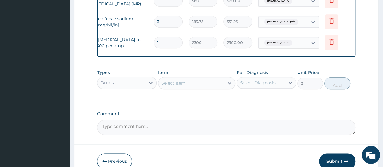
type input "0.00"
type input "3"
type input "6900.00"
type input "3"
click at [180, 86] on div "Select Item" at bounding box center [173, 83] width 24 height 6
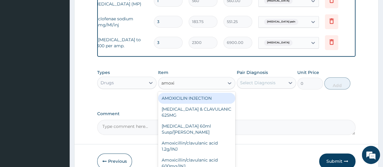
type input "amoxic"
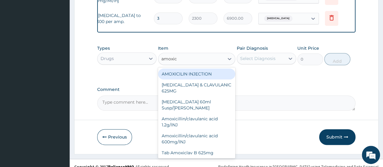
scroll to position [328, 0]
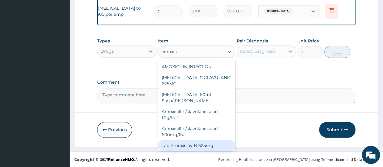
click at [186, 140] on div "Tab Amoxiclav B 625mg" at bounding box center [196, 145] width 77 height 11
type input "300"
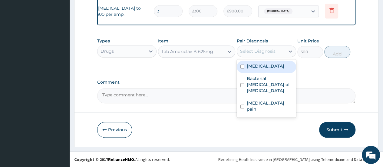
click at [254, 51] on div "Select Diagnosis" at bounding box center [257, 51] width 35 height 6
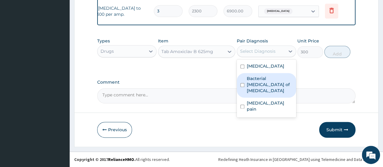
click at [254, 82] on label "Bacterial enteritis of intestine" at bounding box center [270, 84] width 46 height 18
checkbox input "true"
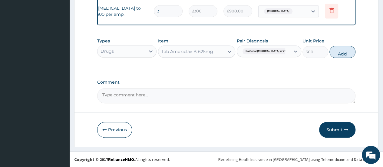
click at [333, 51] on button "Add" at bounding box center [342, 52] width 26 height 12
type input "0"
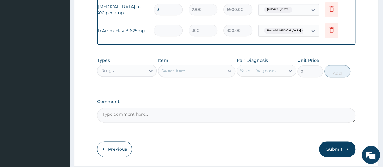
type input "14"
type input "4200.00"
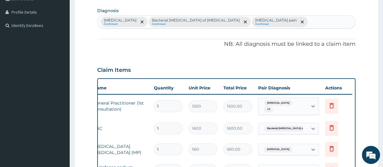
scroll to position [135, 0]
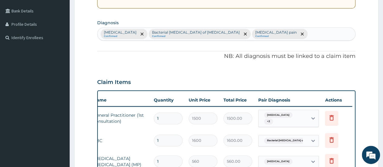
type input "14"
click at [267, 36] on div "Malaria Confirmed Bacterial enteritis of intestine Confirmed Musculoskeletal pa…" at bounding box center [226, 34] width 258 height 13
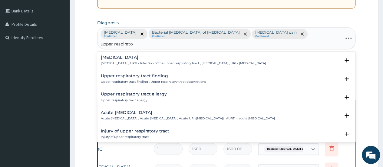
type input "upper respirator"
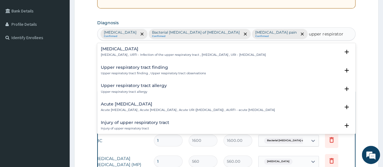
click at [138, 52] on div "Upper respiratory infection Upper respiratory infection , URTI - Infection of t…" at bounding box center [183, 52] width 165 height 11
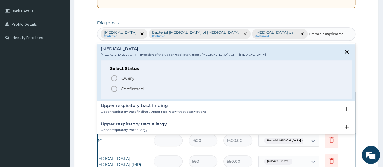
click at [113, 88] on icon "status option filled" at bounding box center [113, 88] width 7 height 7
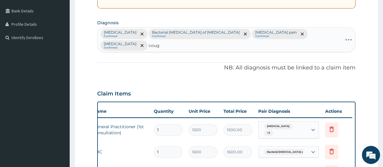
type input "cough"
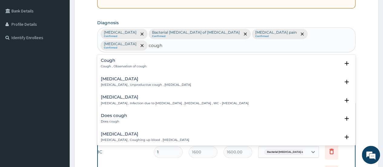
click at [105, 64] on p "Cough , Observation of cough" at bounding box center [124, 66] width 46 height 4
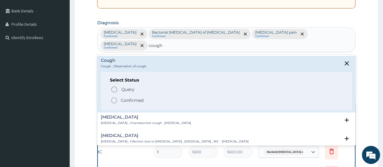
click at [114, 97] on icon "status option filled" at bounding box center [113, 100] width 7 height 7
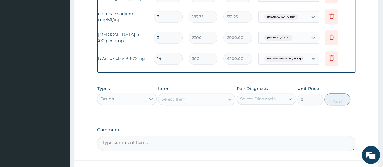
scroll to position [323, 0]
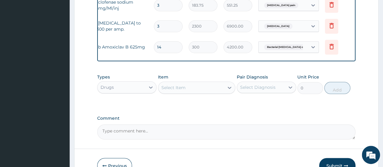
click at [177, 84] on div "Select Item" at bounding box center [173, 87] width 24 height 6
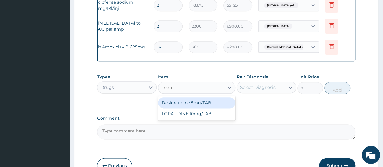
type input "loratid"
click at [178, 97] on div "Desloratidine 5mg/TAB" at bounding box center [196, 102] width 77 height 11
type input "23.62"
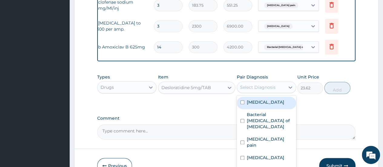
click at [264, 84] on div "Select Diagnosis" at bounding box center [257, 87] width 35 height 6
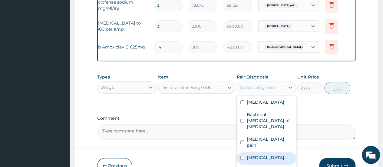
click at [252, 154] on label "Upper respiratory infection" at bounding box center [266, 157] width 38 height 6
checkbox input "true"
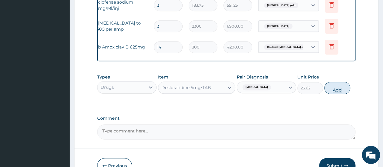
click at [332, 82] on button "Add" at bounding box center [337, 88] width 26 height 12
type input "0"
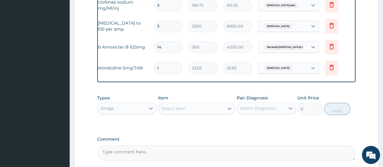
type input "10"
type input "236.20"
type input "10"
click at [196, 104] on div "Select Item" at bounding box center [191, 109] width 66 height 10
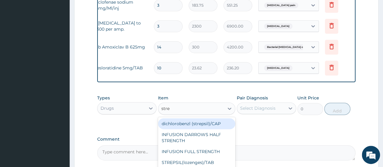
type input "strep"
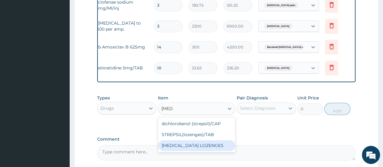
click at [199, 140] on div "[MEDICAL_DATA] LOZENGES" at bounding box center [196, 145] width 77 height 11
type input "52.5"
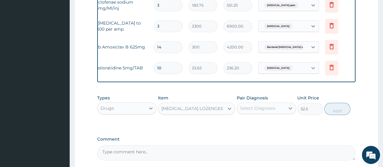
click at [201, 105] on div "[MEDICAL_DATA] LOZENGES" at bounding box center [192, 108] width 62 height 6
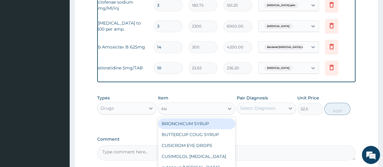
scroll to position [0, 0]
type input "cup"
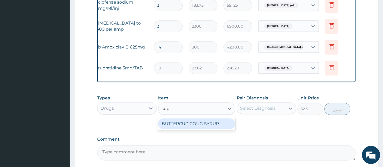
click at [202, 118] on div "BUTTERCUP COUG SYRUP" at bounding box center [196, 123] width 77 height 11
type input "1102.5"
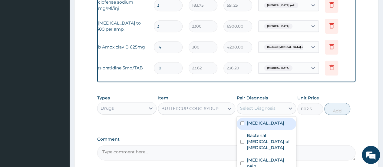
click at [257, 105] on div "Select Diagnosis" at bounding box center [257, 108] width 35 height 6
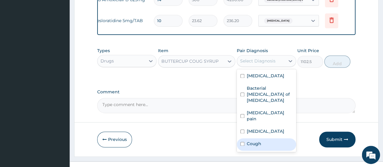
click at [248, 140] on label "Cough" at bounding box center [254, 143] width 15 height 6
checkbox input "true"
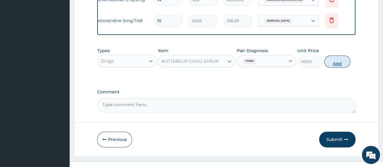
click at [336, 55] on button "Add" at bounding box center [337, 61] width 26 height 12
type input "0"
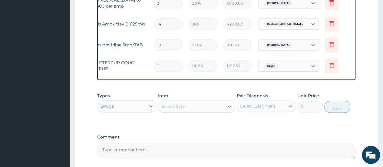
scroll to position [334, 0]
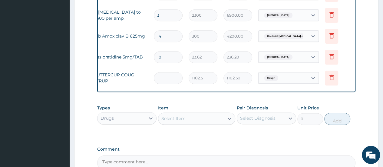
click at [182, 115] on div "Select Item" at bounding box center [173, 118] width 24 height 6
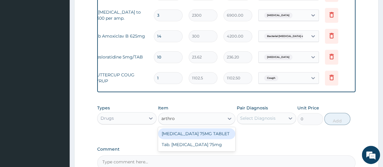
type input "arthrot"
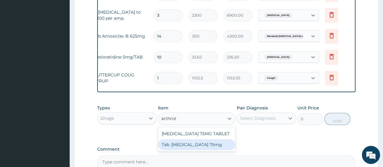
drag, startPoint x: 180, startPoint y: 135, endPoint x: 211, endPoint y: 132, distance: 31.0
click at [180, 139] on div "Tab. Arthrotec 75mg" at bounding box center [196, 144] width 77 height 11
type input "80"
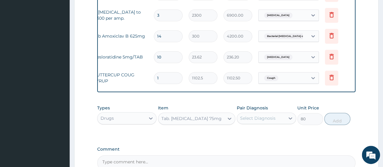
click at [251, 114] on div "Select Diagnosis" at bounding box center [261, 118] width 48 height 10
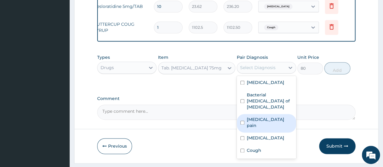
scroll to position [391, 0]
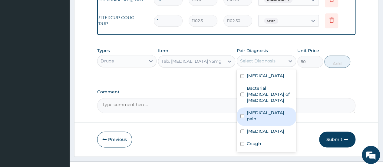
click at [260, 110] on label "Musculoskeletal pain" at bounding box center [270, 116] width 46 height 12
checkbox input "true"
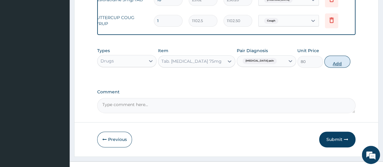
click at [336, 55] on button "Add" at bounding box center [337, 61] width 26 height 12
type input "0"
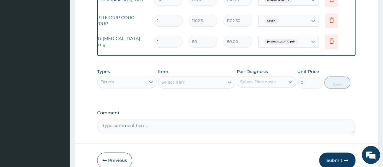
type input "10"
type input "800.00"
type input "10"
click at [343, 152] on button "Submit" at bounding box center [337, 160] width 36 height 16
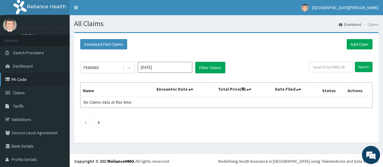
click at [24, 81] on link "PA Code" at bounding box center [35, 79] width 70 height 13
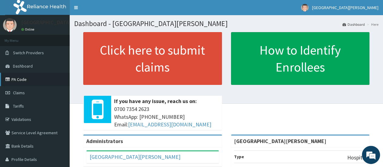
click at [24, 80] on link "PA Code" at bounding box center [35, 79] width 70 height 13
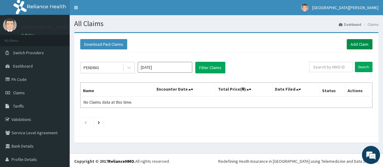
click at [352, 44] on link "Add Claim" at bounding box center [360, 44] width 26 height 10
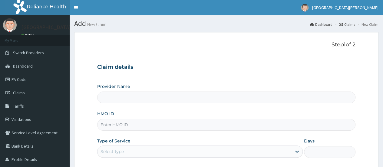
type input "[GEOGRAPHIC_DATA][PERSON_NAME]"
click at [169, 124] on input "HMO ID" at bounding box center [226, 125] width 258 height 12
paste input "NPP/10127/E"
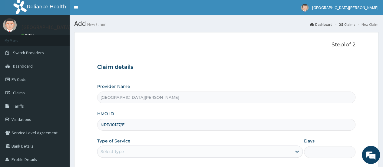
scroll to position [81, 0]
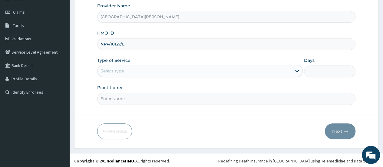
type input "NPP/10127/E"
click at [161, 67] on div "Select type" at bounding box center [194, 71] width 194 height 10
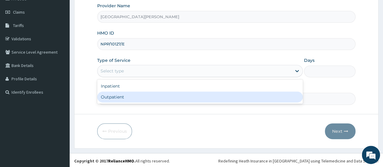
click at [152, 95] on div "Outpatient" at bounding box center [200, 96] width 206 height 11
type input "1"
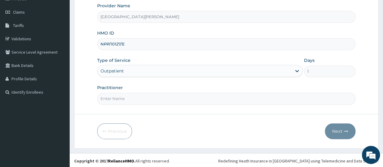
click at [154, 96] on input "Practitioner" at bounding box center [226, 99] width 258 height 12
type input "Dr. Enukwu"
click at [336, 124] on button "Next" at bounding box center [340, 131] width 31 height 16
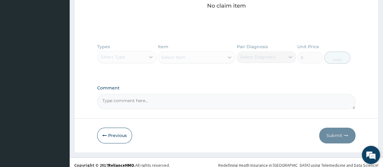
scroll to position [267, 0]
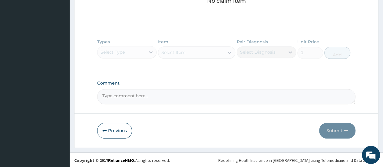
click at [121, 98] on textarea "Comment" at bounding box center [226, 96] width 258 height 15
paste textarea "PA/37C846"
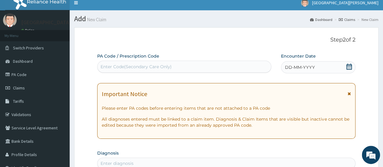
scroll to position [0, 0]
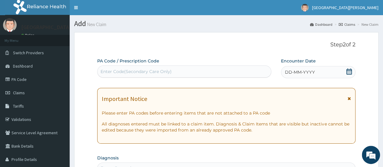
type textarea "PA/37C846"
click at [121, 68] on div "Enter Code(Secondary Care Only)" at bounding box center [136, 71] width 71 height 6
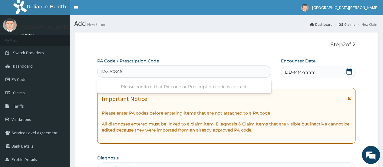
type input "PA/37C846"
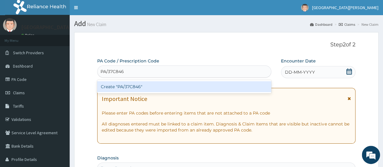
click at [170, 87] on div "Create "PA/37C846"" at bounding box center [184, 86] width 174 height 11
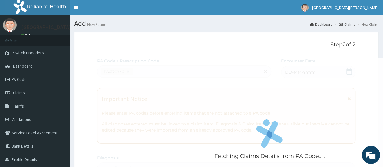
scroll to position [168, 0]
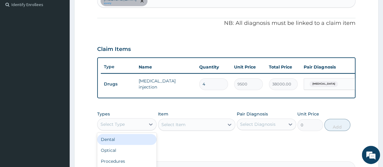
click at [127, 128] on div "Select Type" at bounding box center [121, 124] width 48 height 10
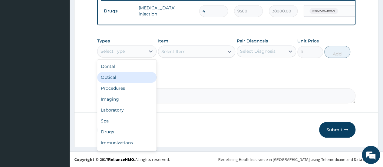
scroll to position [245, 0]
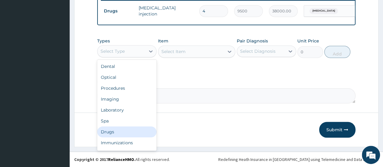
click at [123, 130] on div "Drugs" at bounding box center [126, 131] width 59 height 11
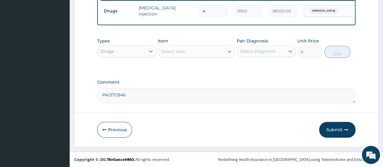
click at [187, 49] on div "Select Item" at bounding box center [191, 52] width 66 height 10
click at [269, 129] on div "Previous Submit" at bounding box center [226, 130] width 258 height 16
click at [339, 126] on button "Submit" at bounding box center [337, 130] width 36 height 16
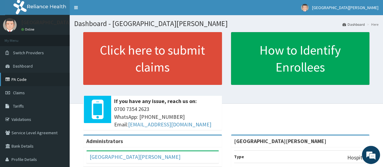
click at [23, 79] on link "PA Code" at bounding box center [35, 79] width 70 height 13
